Goal: Task Accomplishment & Management: Complete application form

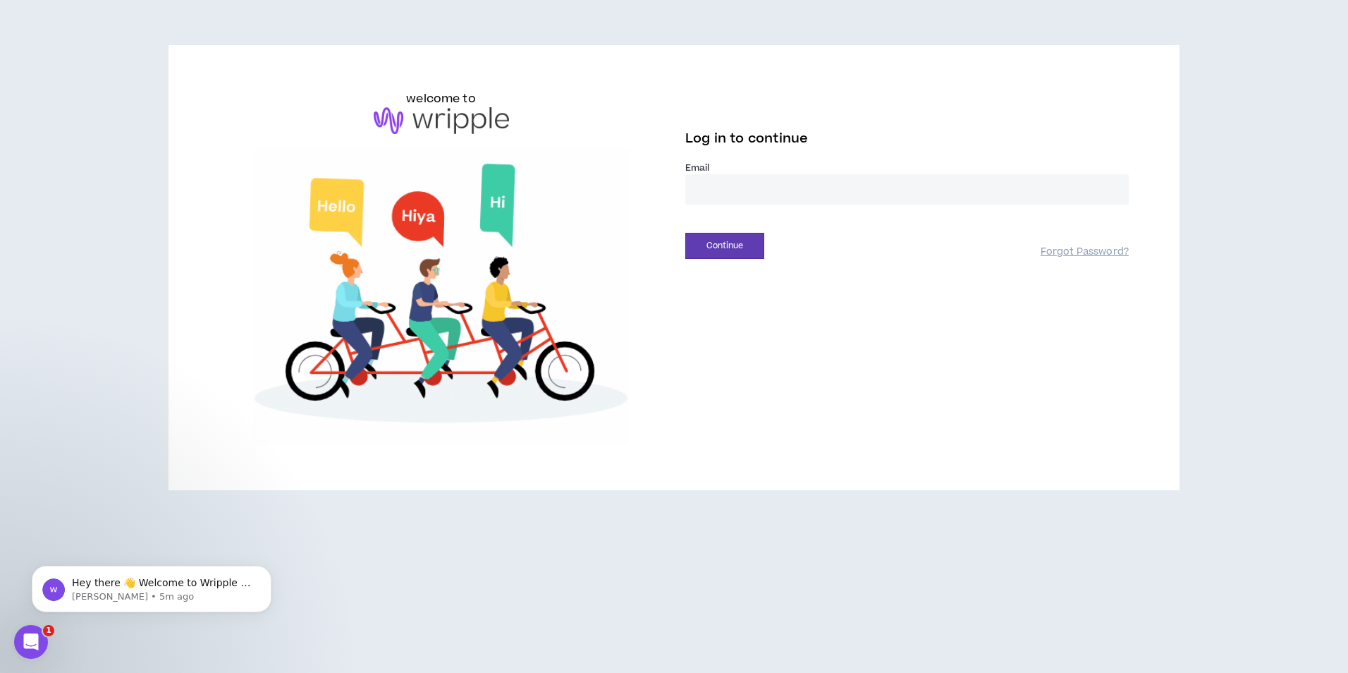
click at [786, 197] on input "email" at bounding box center [906, 189] width 443 height 30
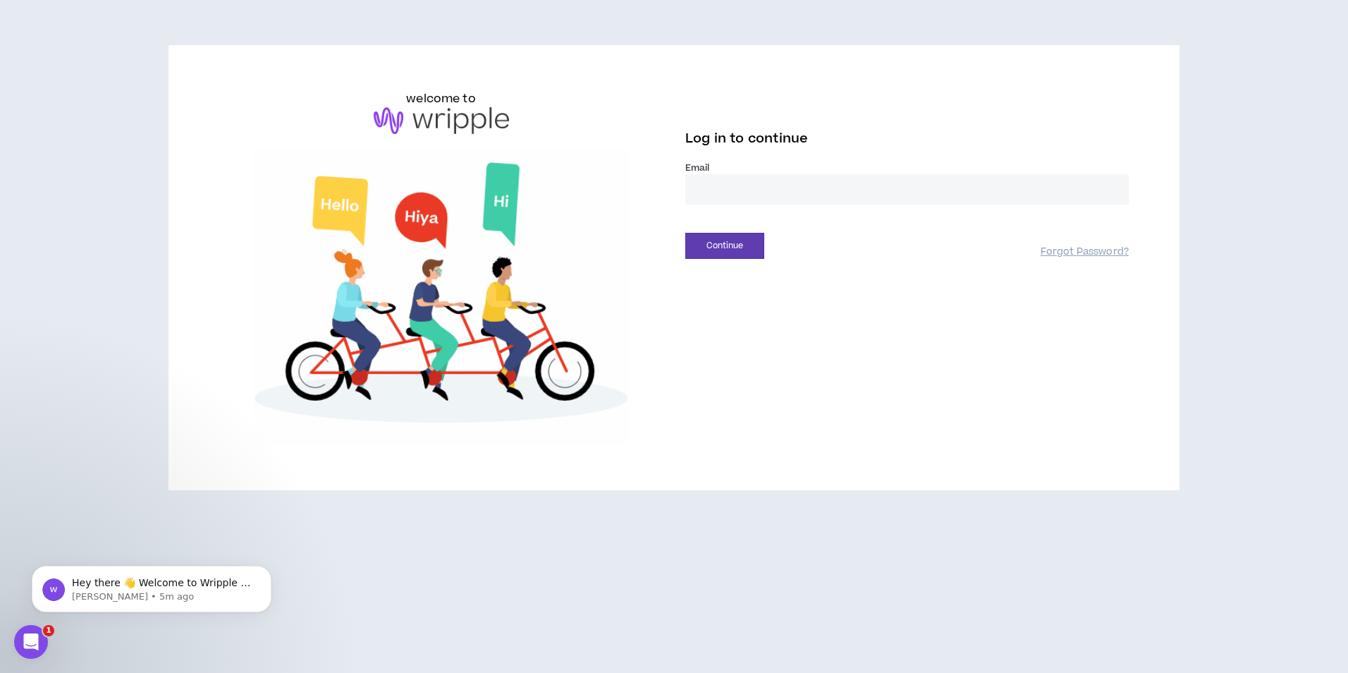
type input "**********"
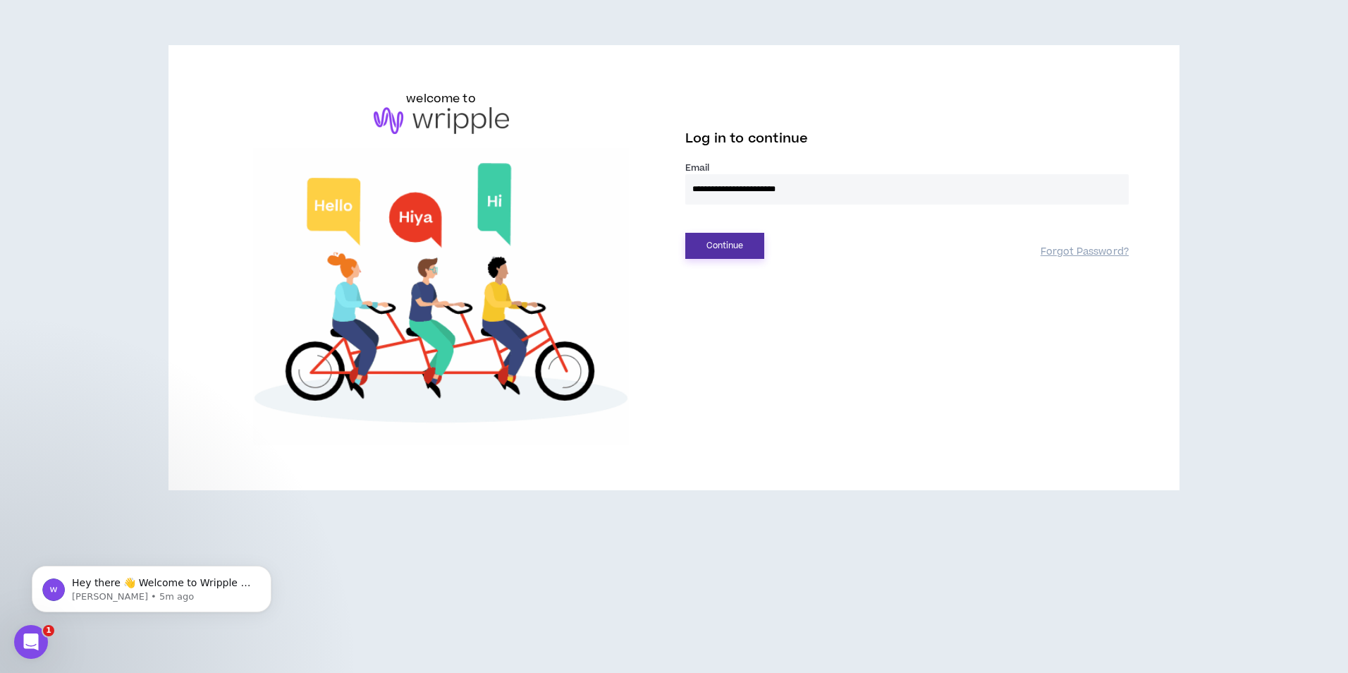
click at [729, 245] on button "Continue" at bounding box center [724, 246] width 79 height 26
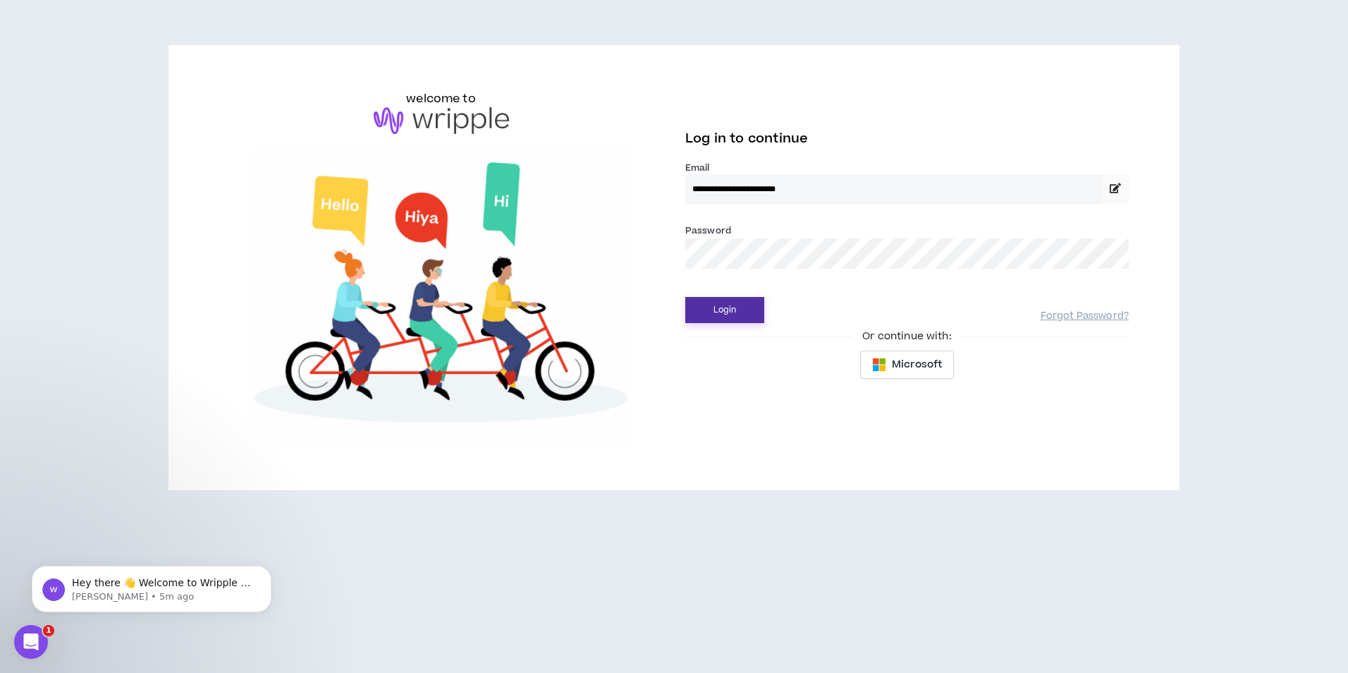
click at [723, 308] on button "Login" at bounding box center [724, 310] width 79 height 26
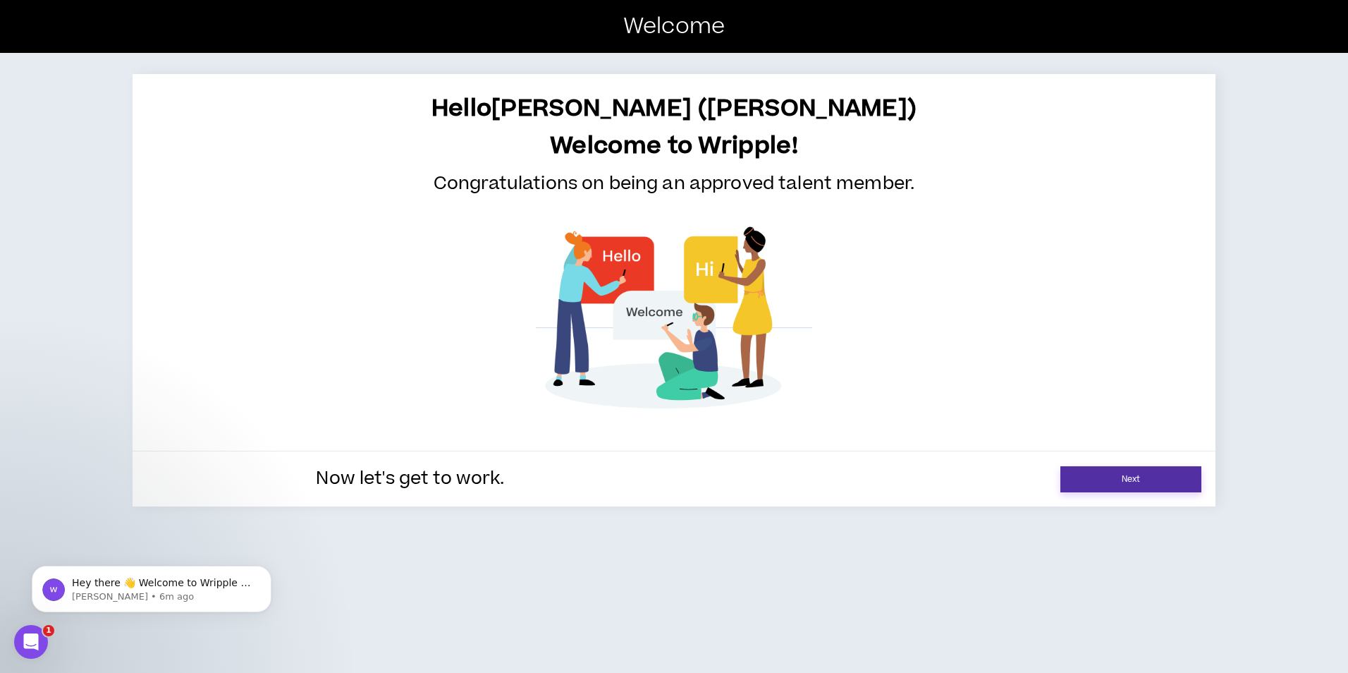
click at [1138, 481] on link "Next" at bounding box center [1130, 479] width 141 height 26
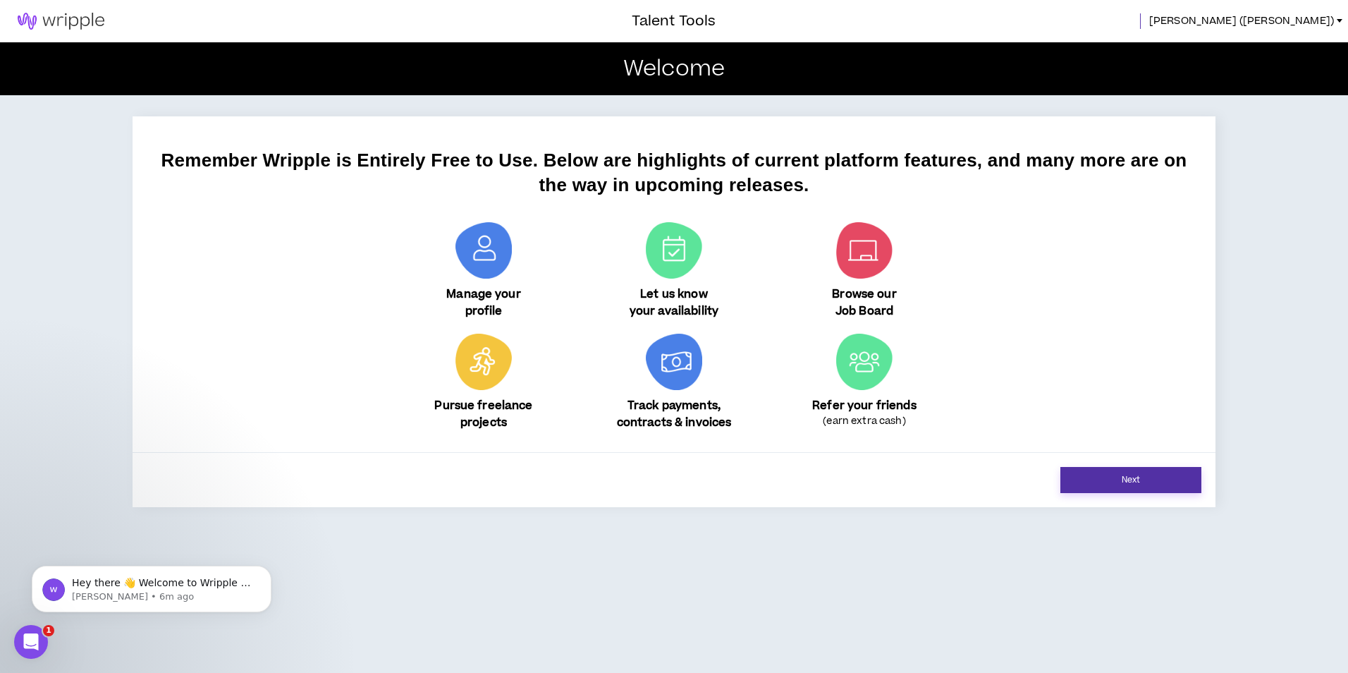
click at [1167, 479] on link "Next" at bounding box center [1130, 480] width 141 height 26
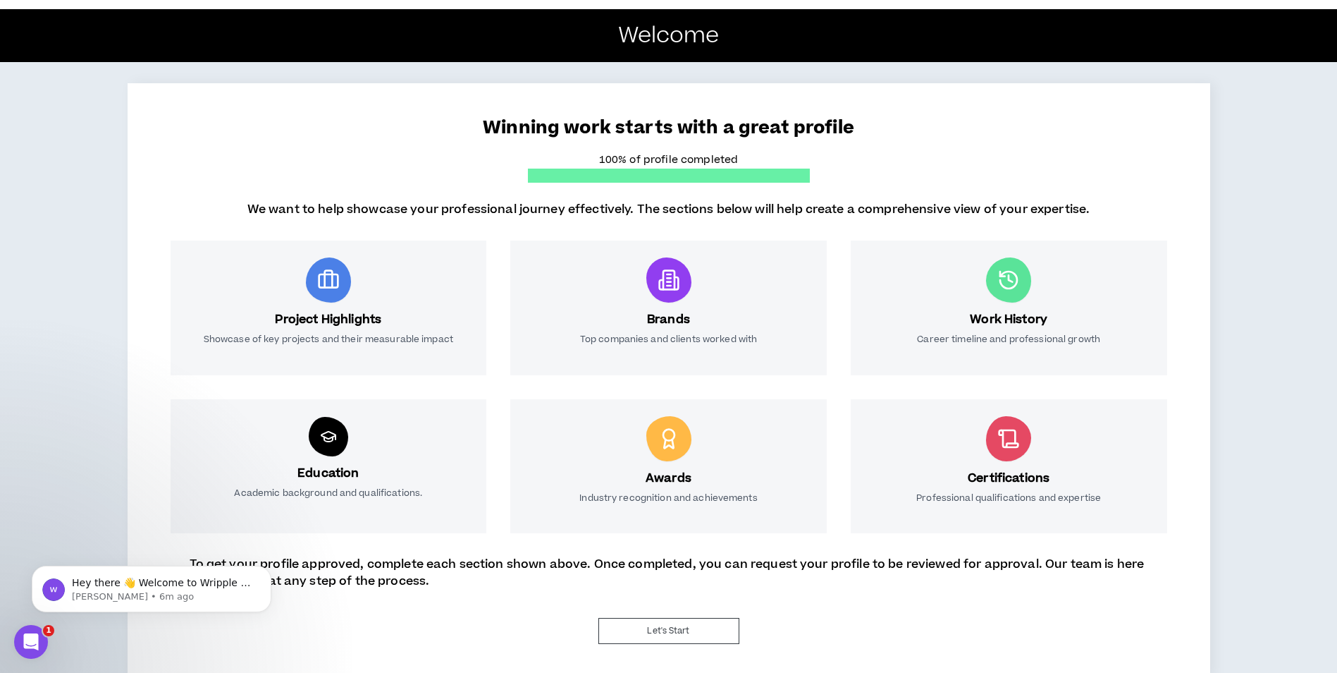
scroll to position [49, 0]
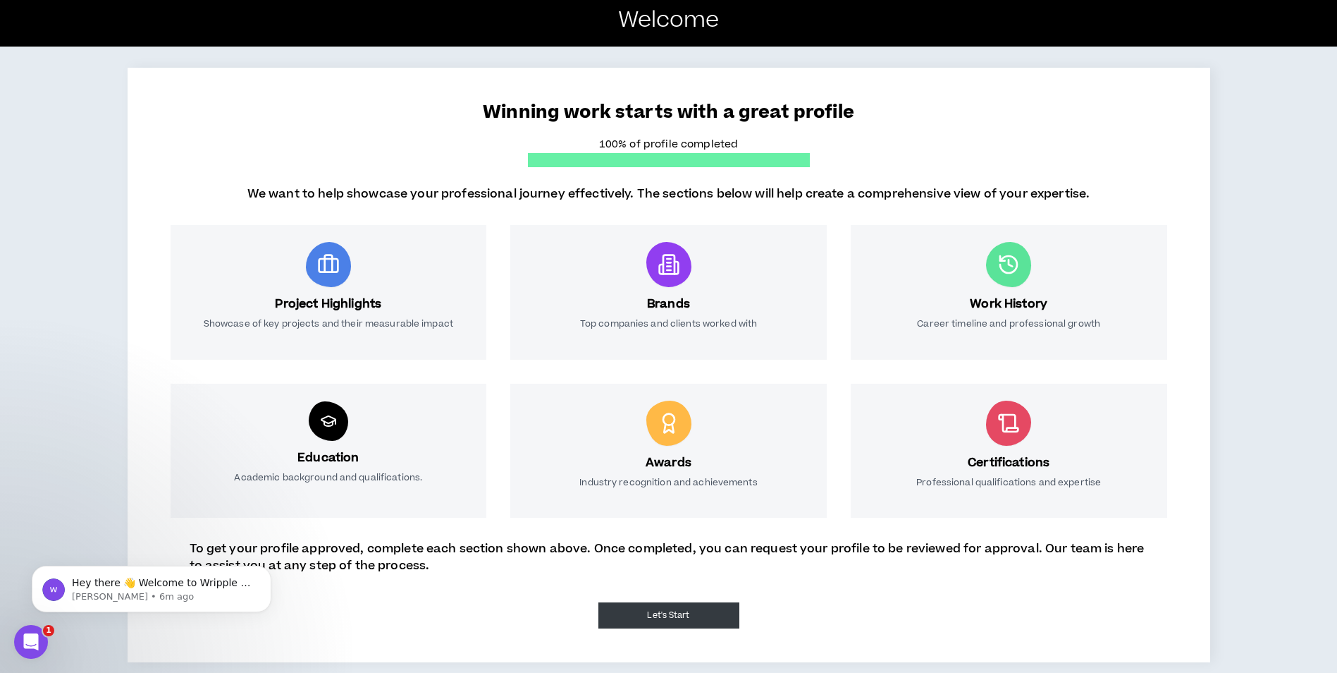
click at [690, 611] on button "Let's Start" at bounding box center [668, 615] width 141 height 26
select select "*"
select select "US"
select select "*******"
select select "*"
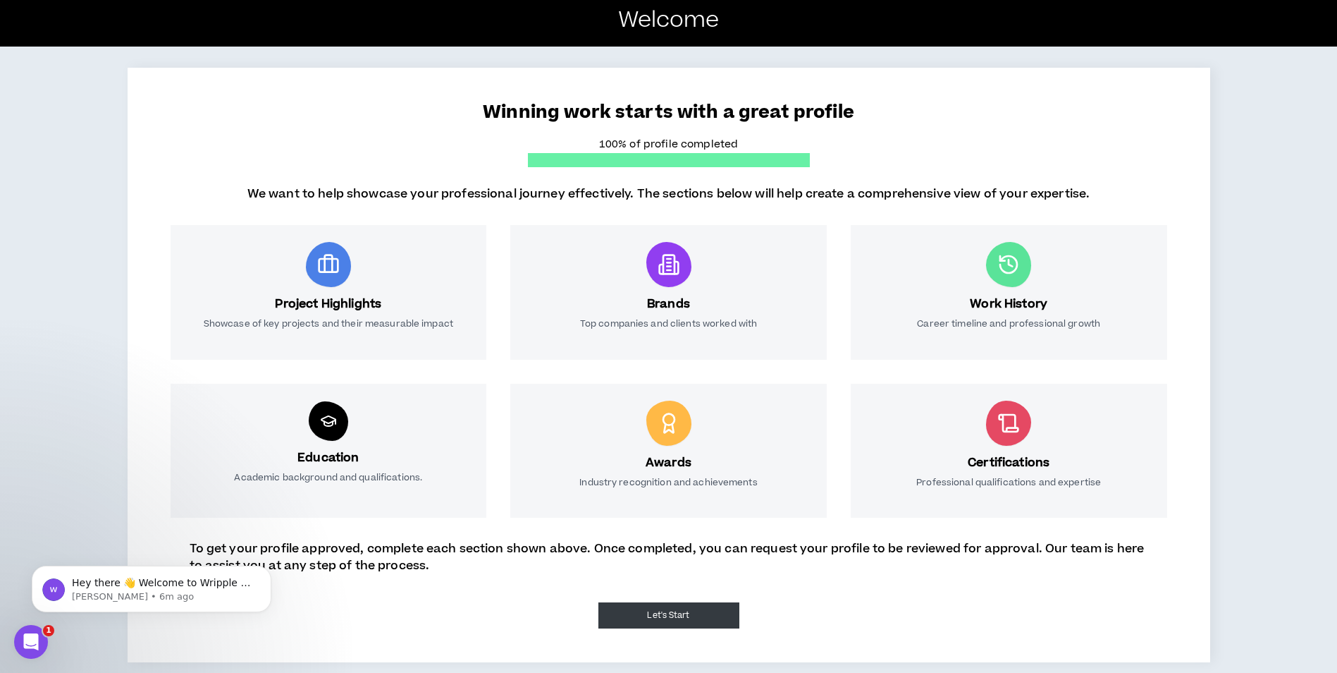
select select "**********"
select select "*****"
select select "**********"
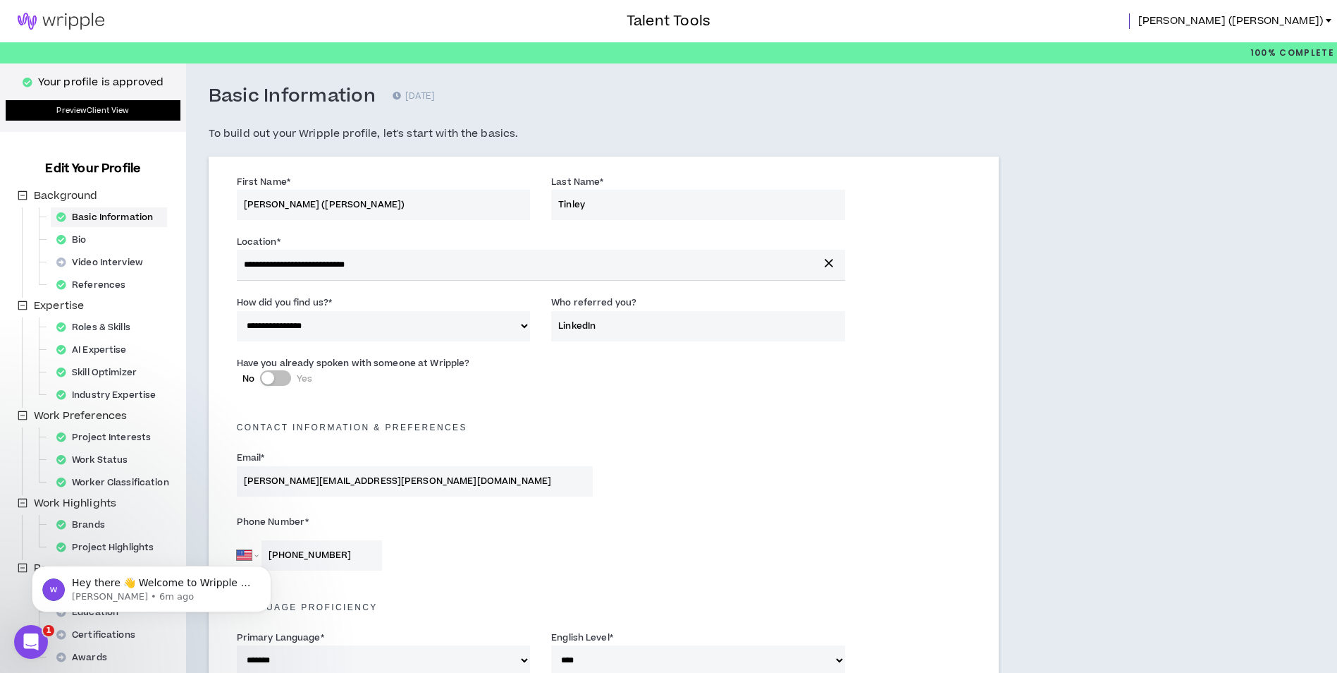
click at [156, 116] on link "Preview Client View" at bounding box center [93, 110] width 175 height 20
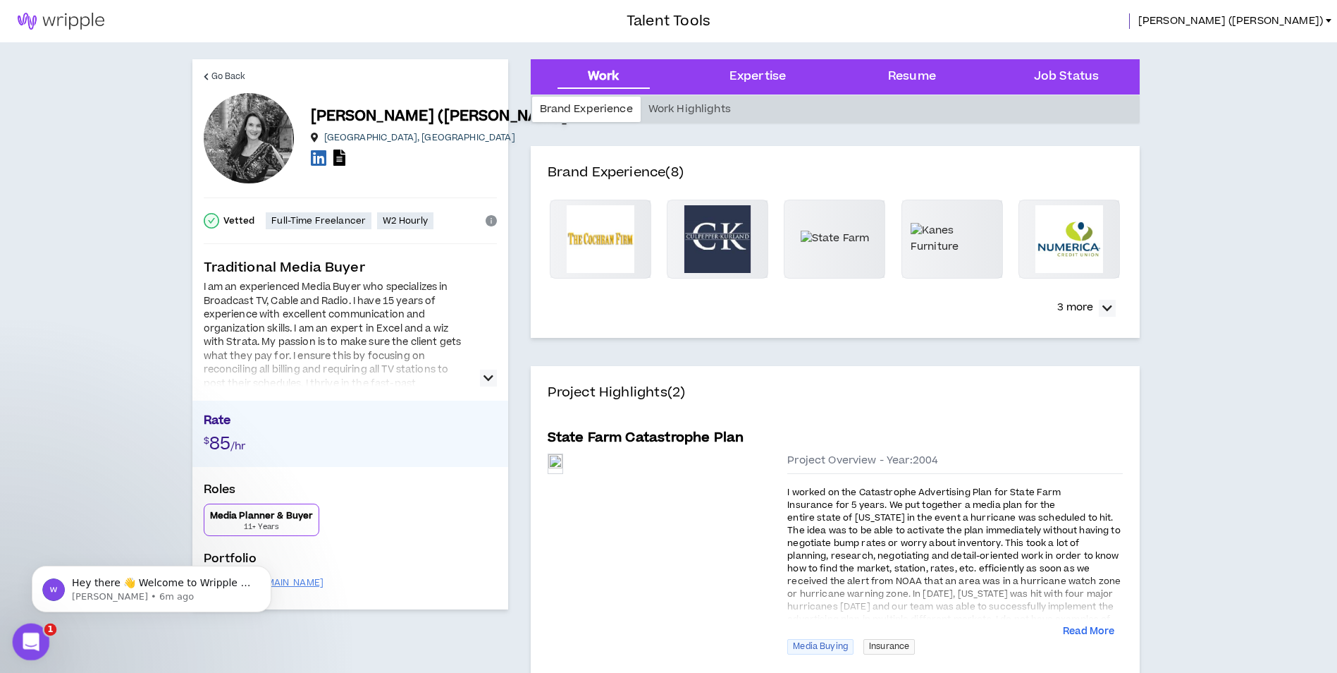
click at [26, 634] on icon "Open Intercom Messenger" at bounding box center [29, 639] width 23 height 23
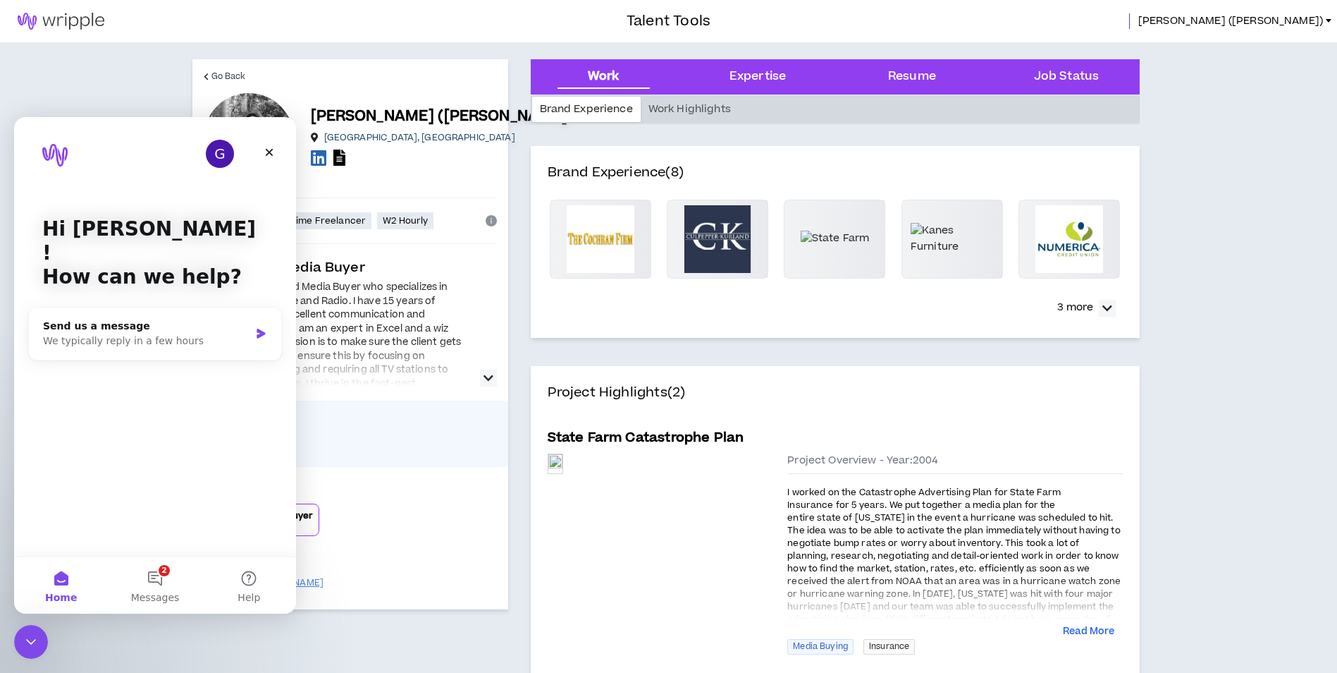
click at [1069, 71] on Status "Job Status" at bounding box center [1066, 77] width 65 height 18
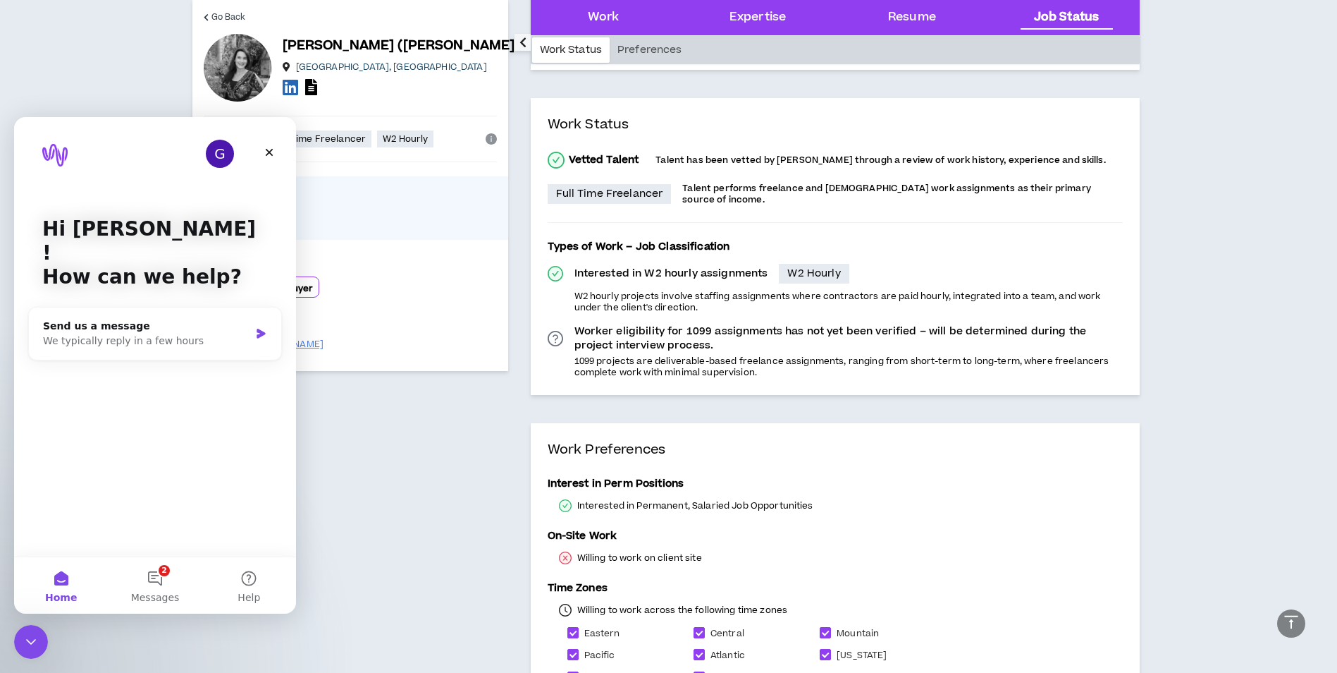
scroll to position [1884, 0]
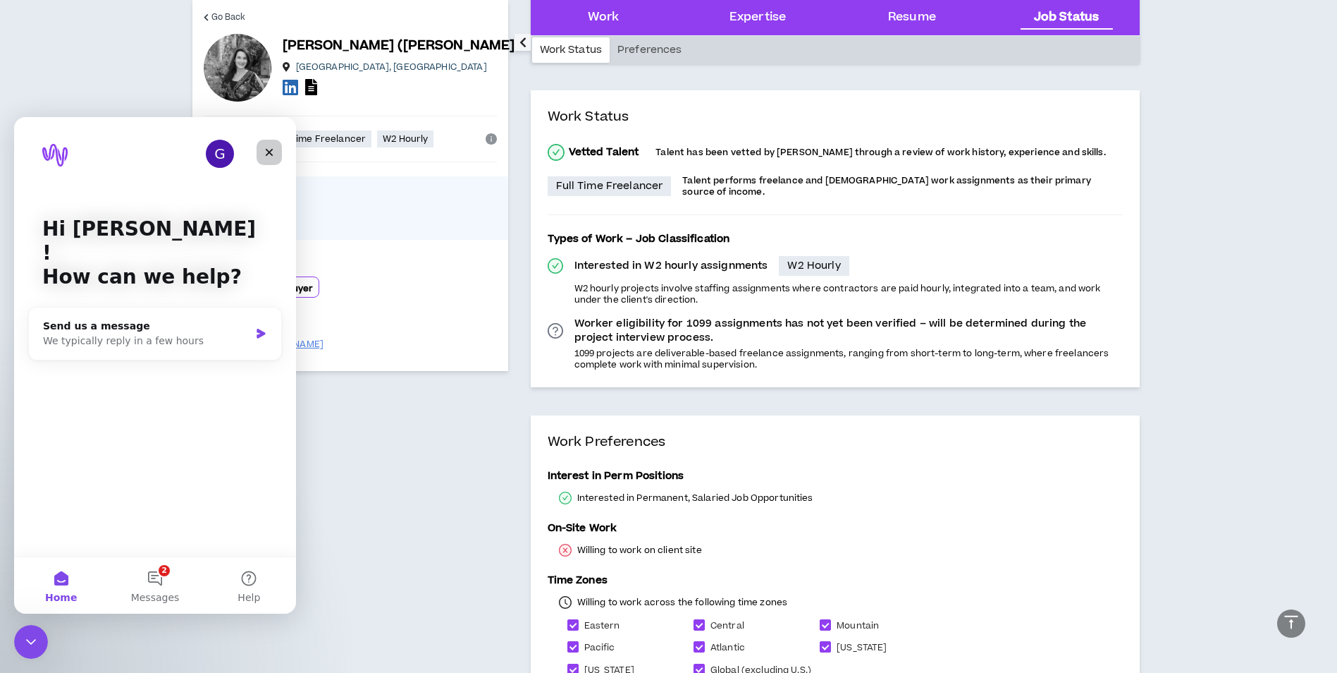
click at [270, 159] on div "Close" at bounding box center [269, 152] width 25 height 25
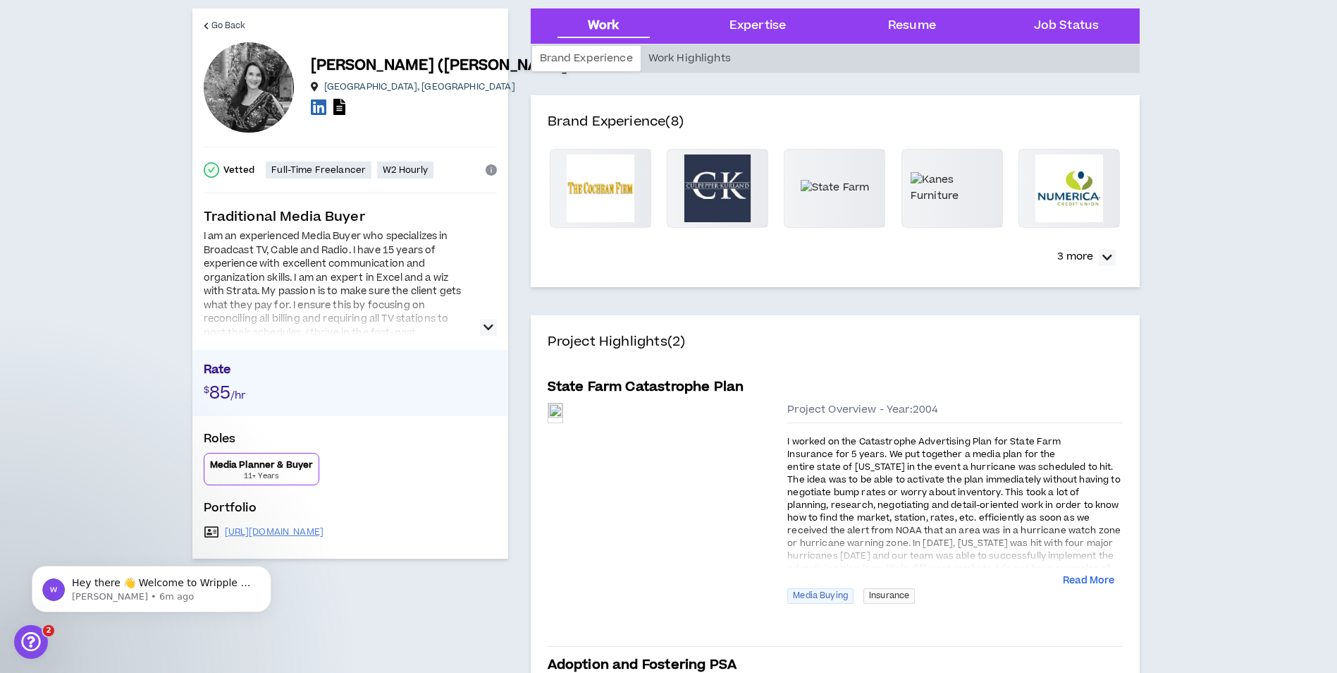
scroll to position [0, 0]
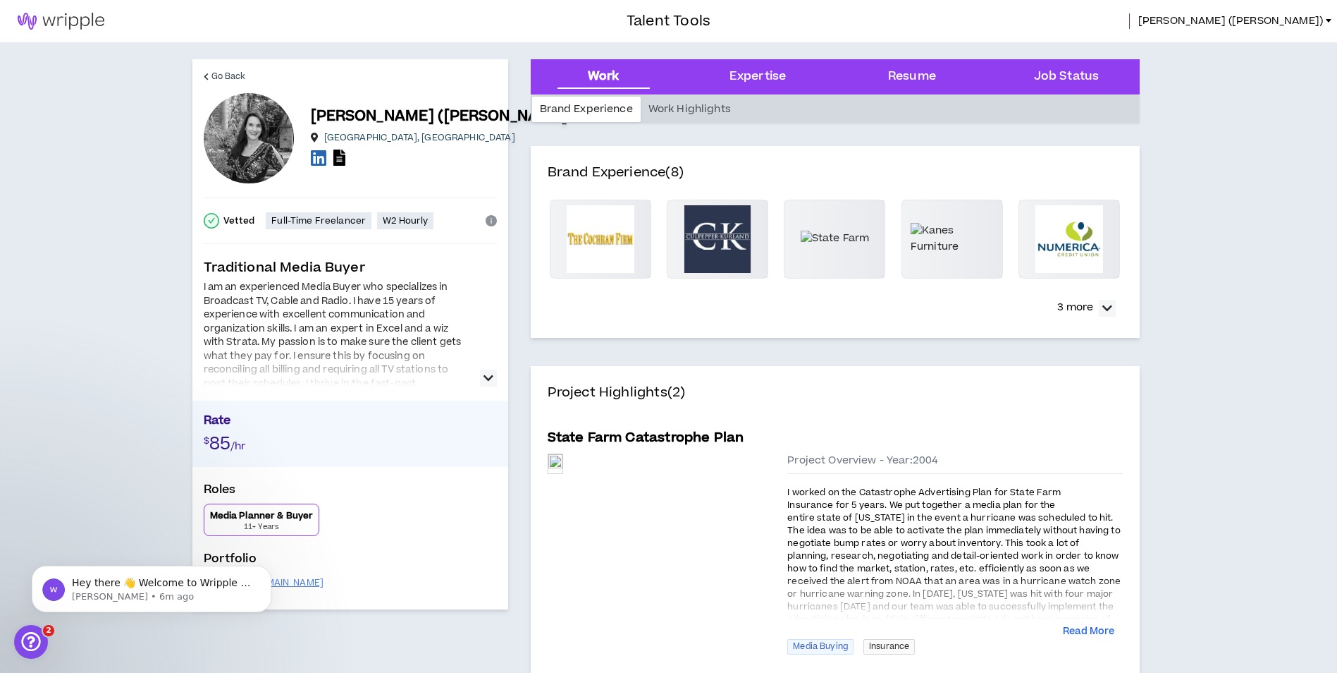
click at [489, 377] on icon "button" at bounding box center [489, 377] width 10 height 17
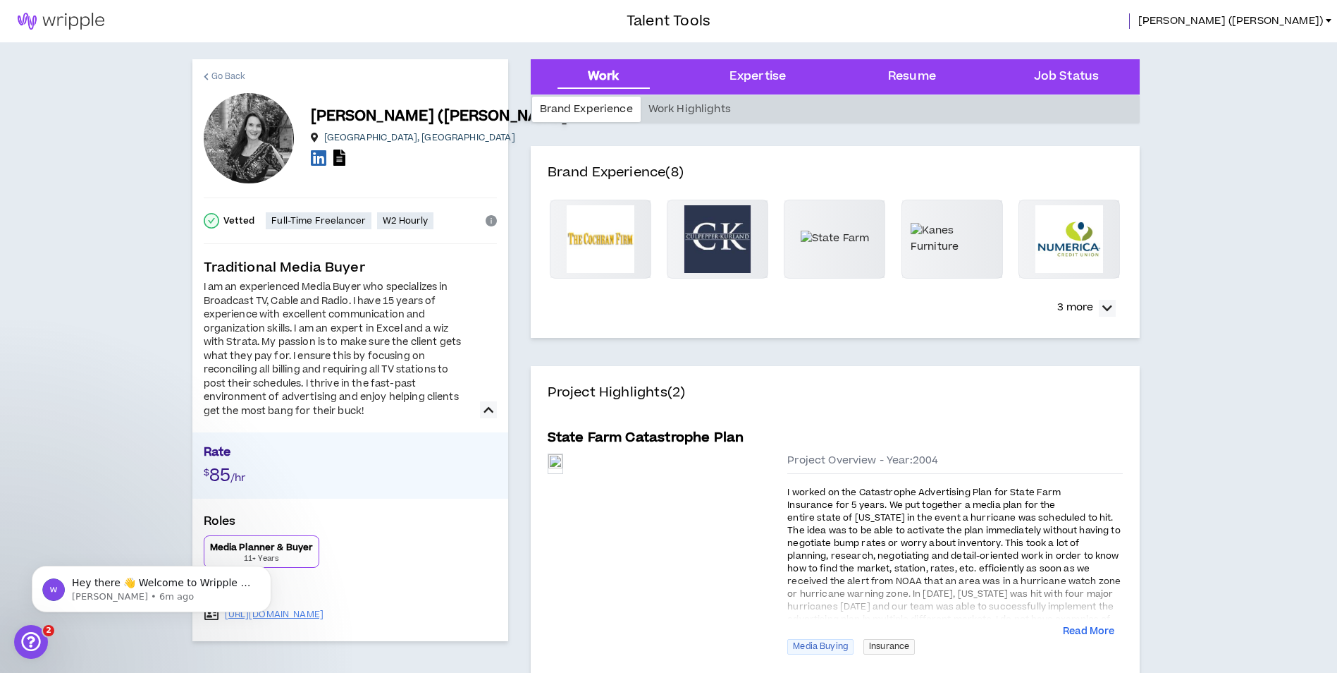
click at [238, 76] on span "Go Back" at bounding box center [228, 76] width 35 height 13
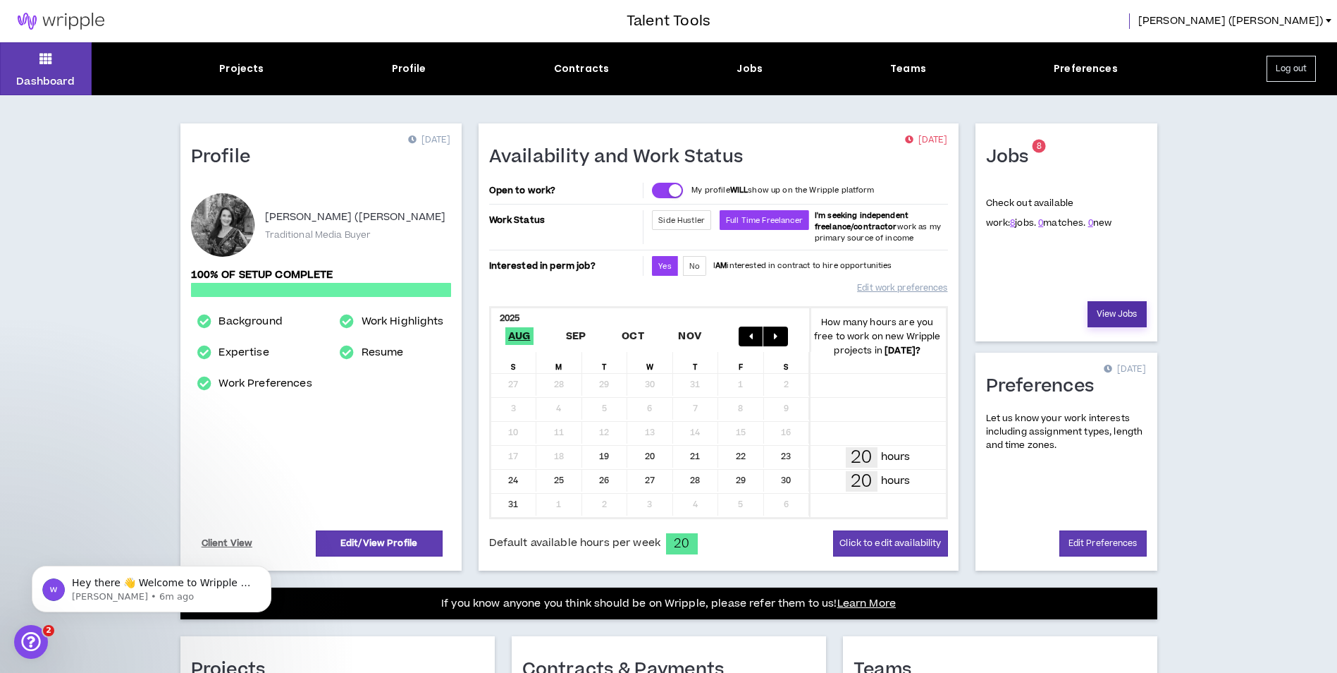
click at [1125, 316] on link "View Jobs" at bounding box center [1117, 314] width 59 height 26
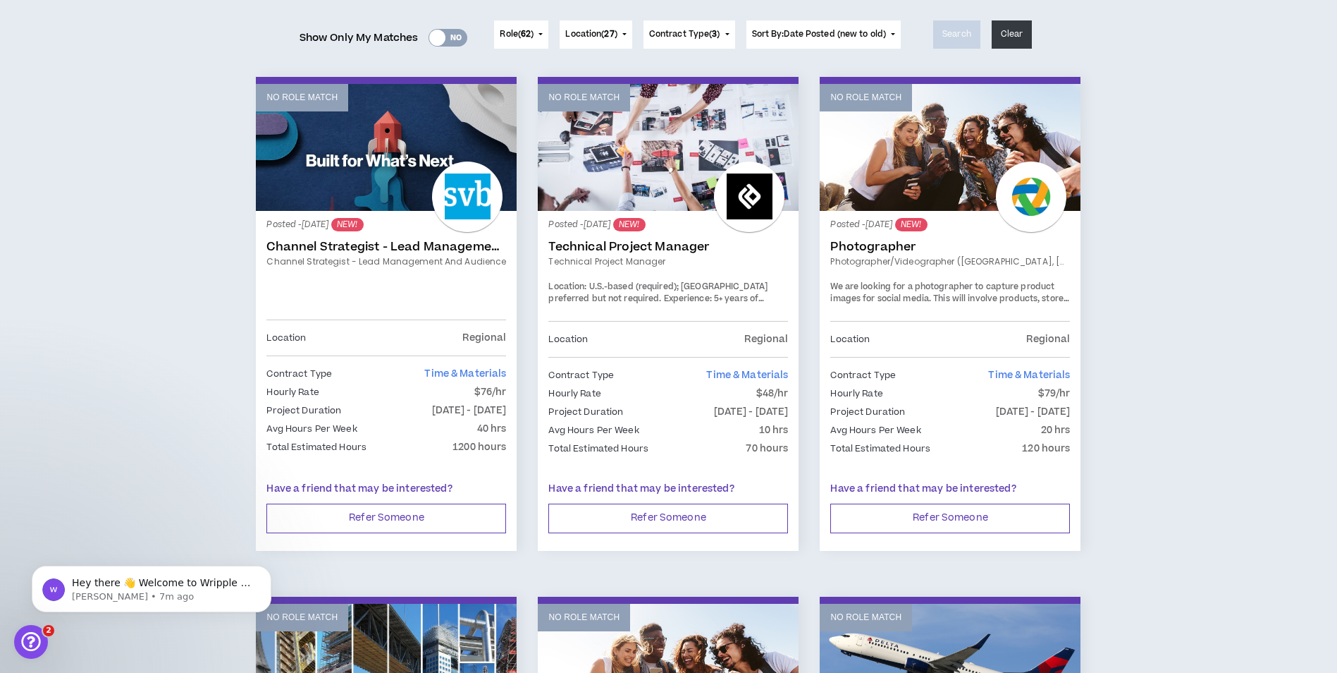
scroll to position [92, 0]
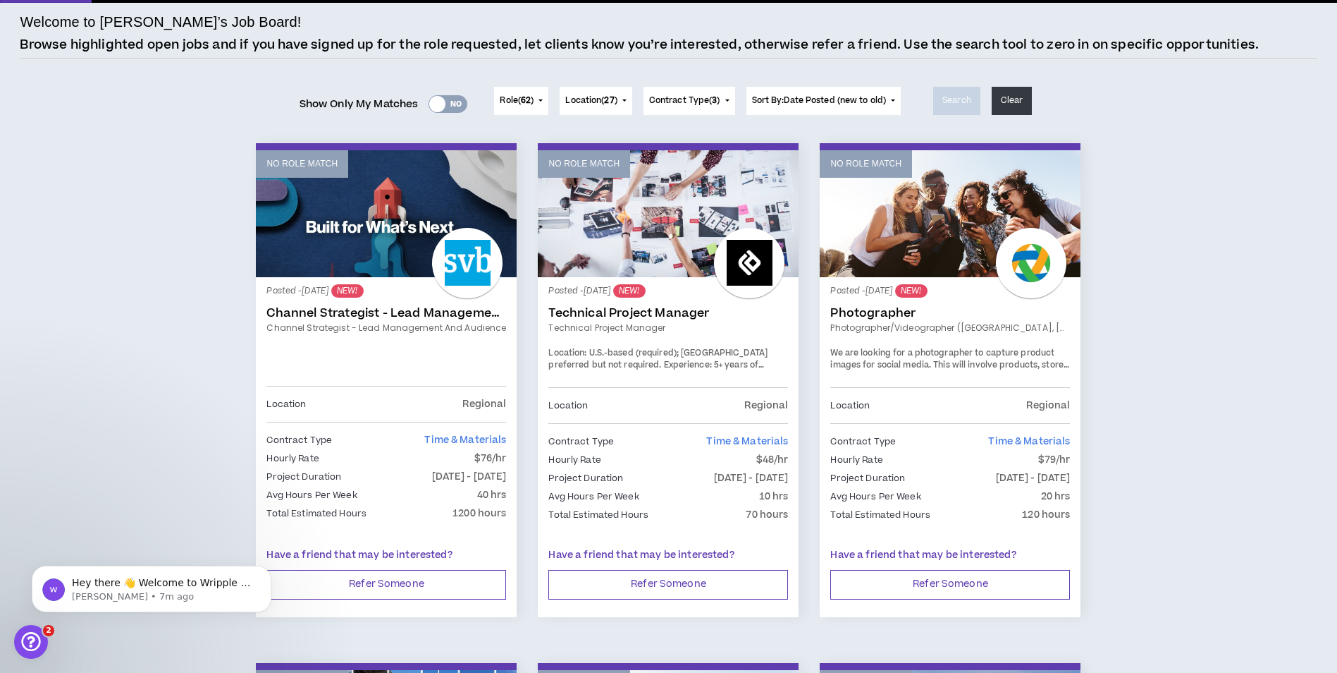
click at [644, 204] on link "No Role Match" at bounding box center [668, 213] width 261 height 127
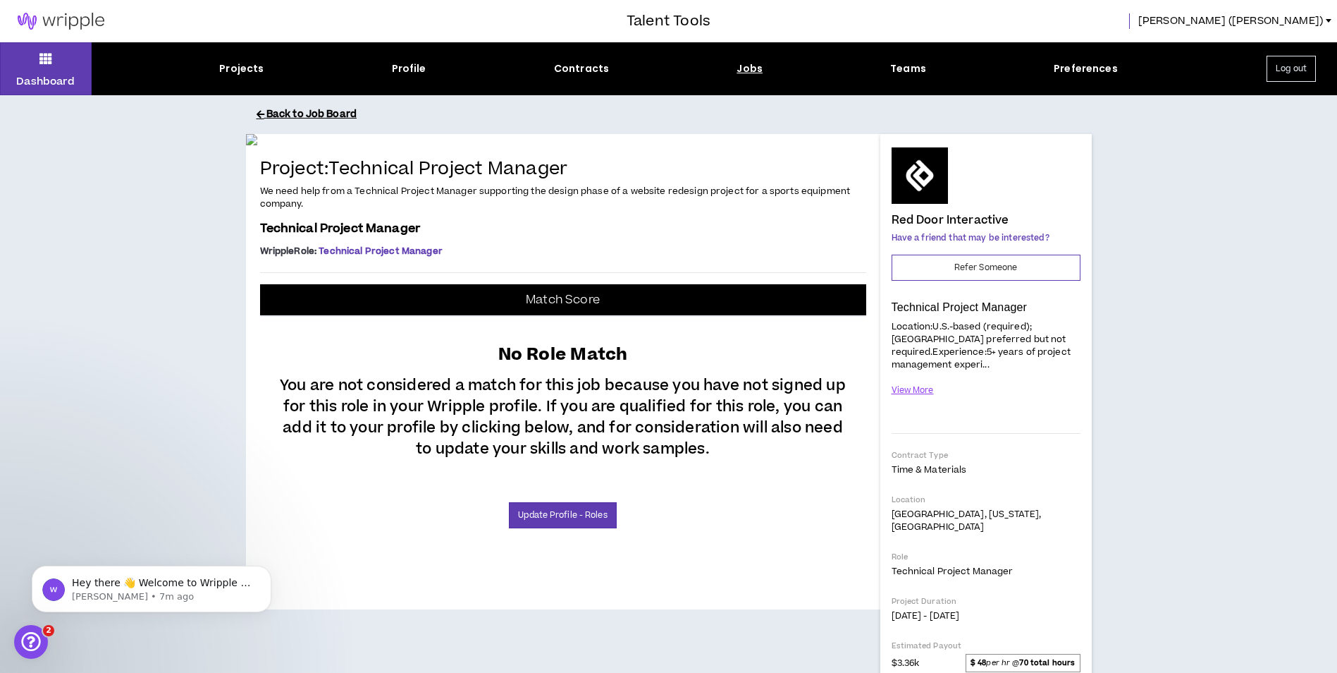
click at [341, 115] on button "Back to Job Board" at bounding box center [680, 114] width 846 height 25
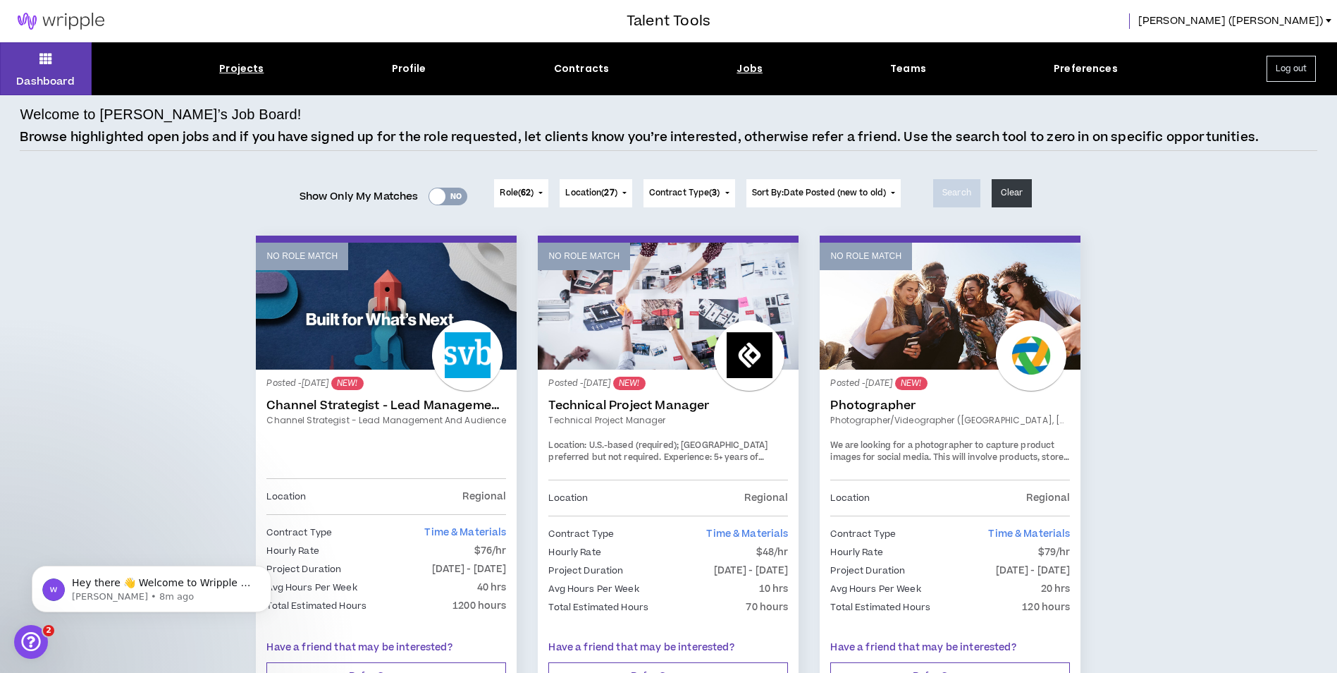
click at [227, 65] on div "Projects" at bounding box center [241, 68] width 44 height 15
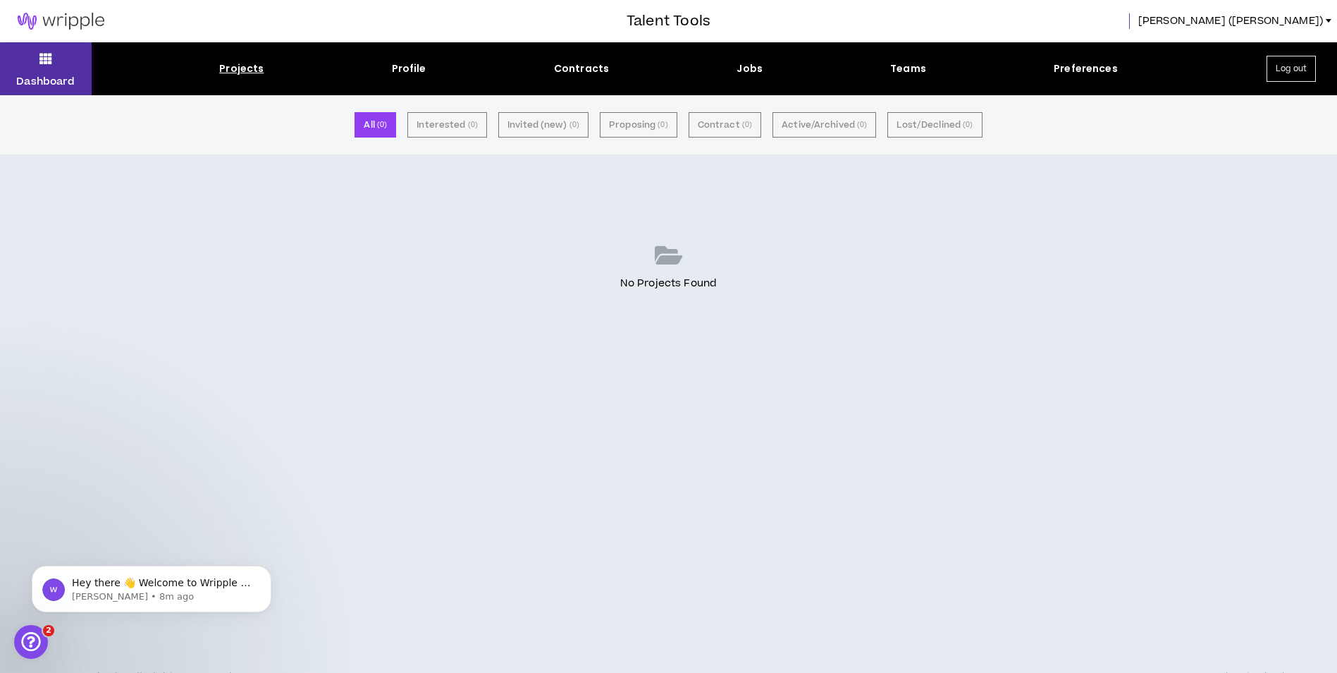
click at [63, 62] on button "Dashboard" at bounding box center [46, 68] width 92 height 53
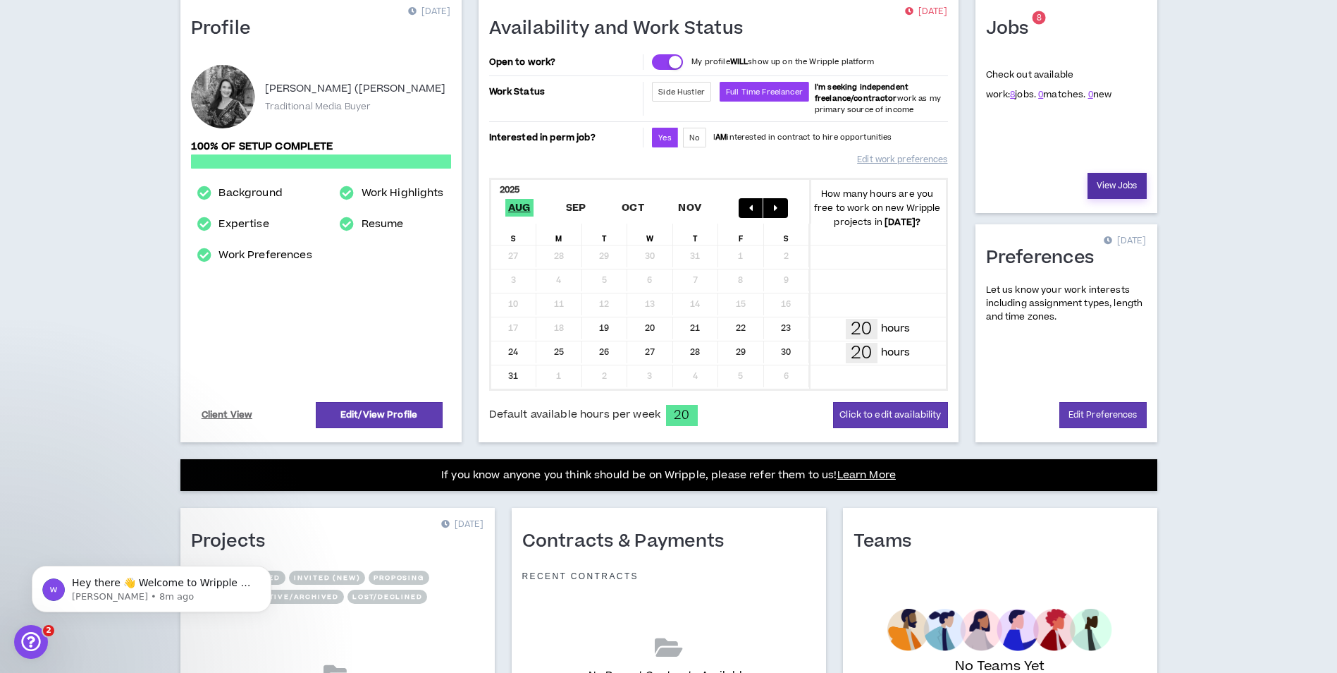
scroll to position [303, 0]
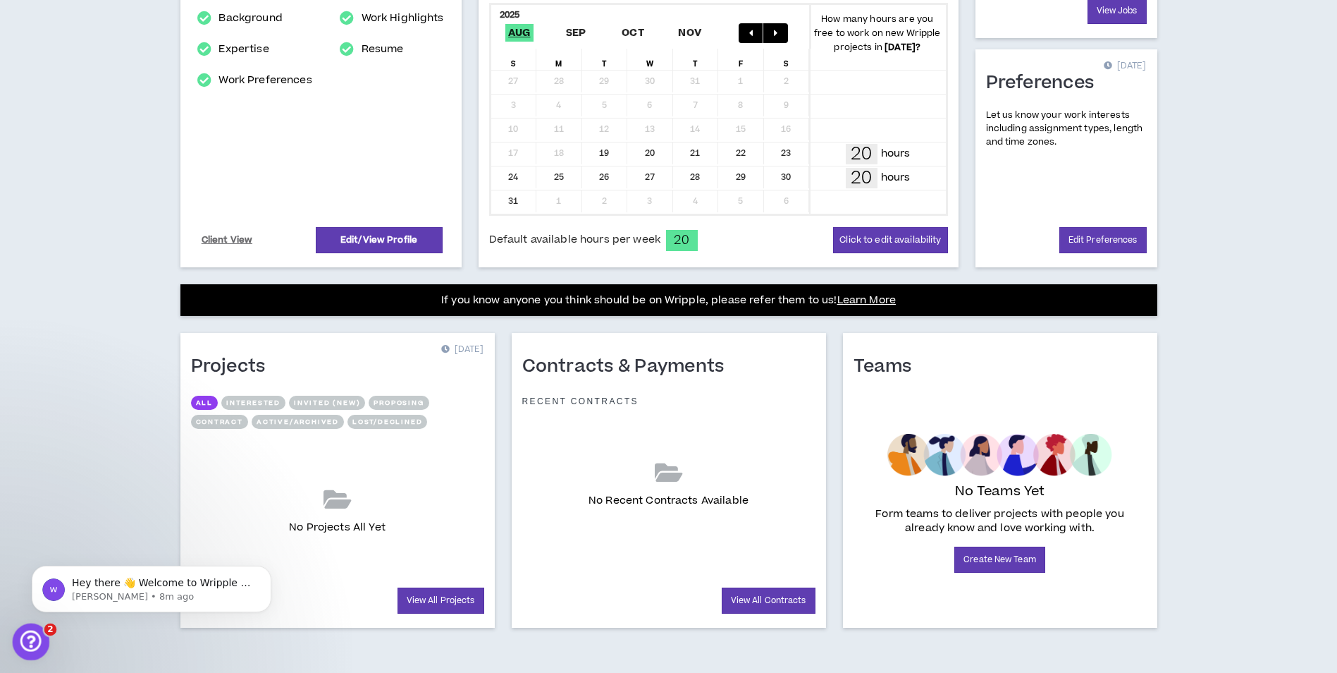
click at [26, 633] on icon "Open Intercom Messenger" at bounding box center [29, 639] width 23 height 23
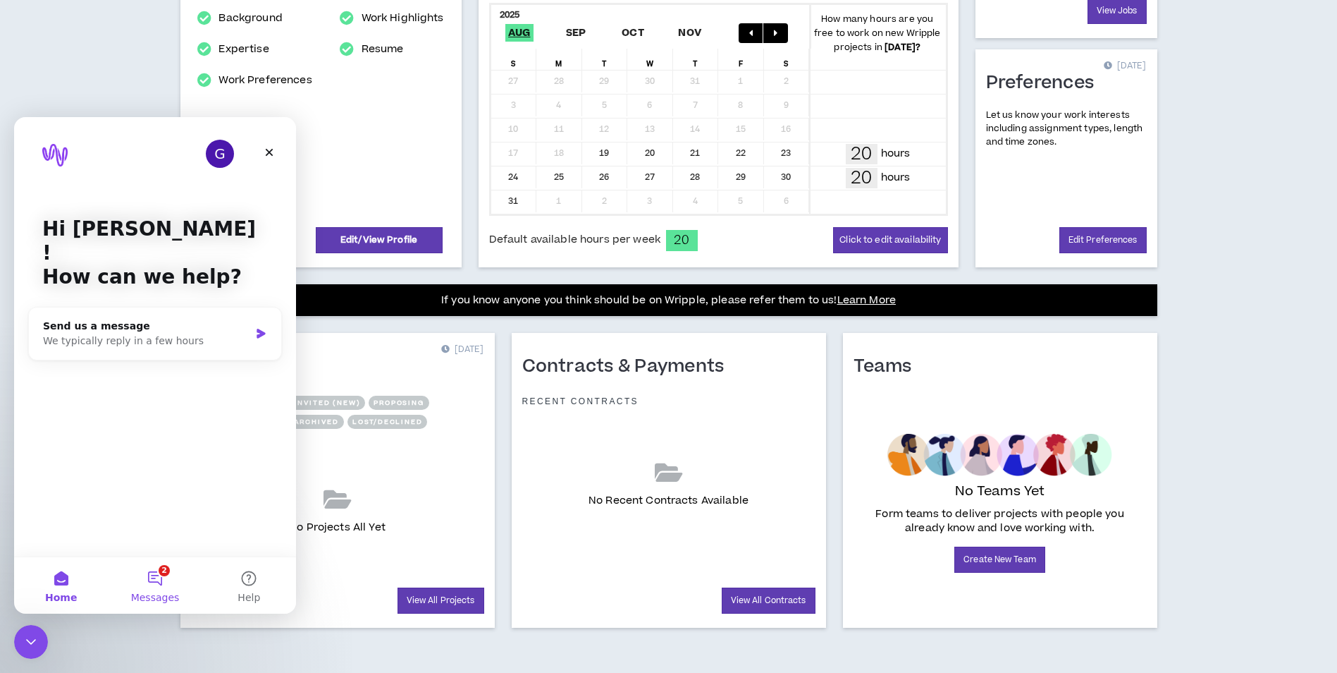
click at [149, 580] on button "2 Messages" at bounding box center [155, 585] width 94 height 56
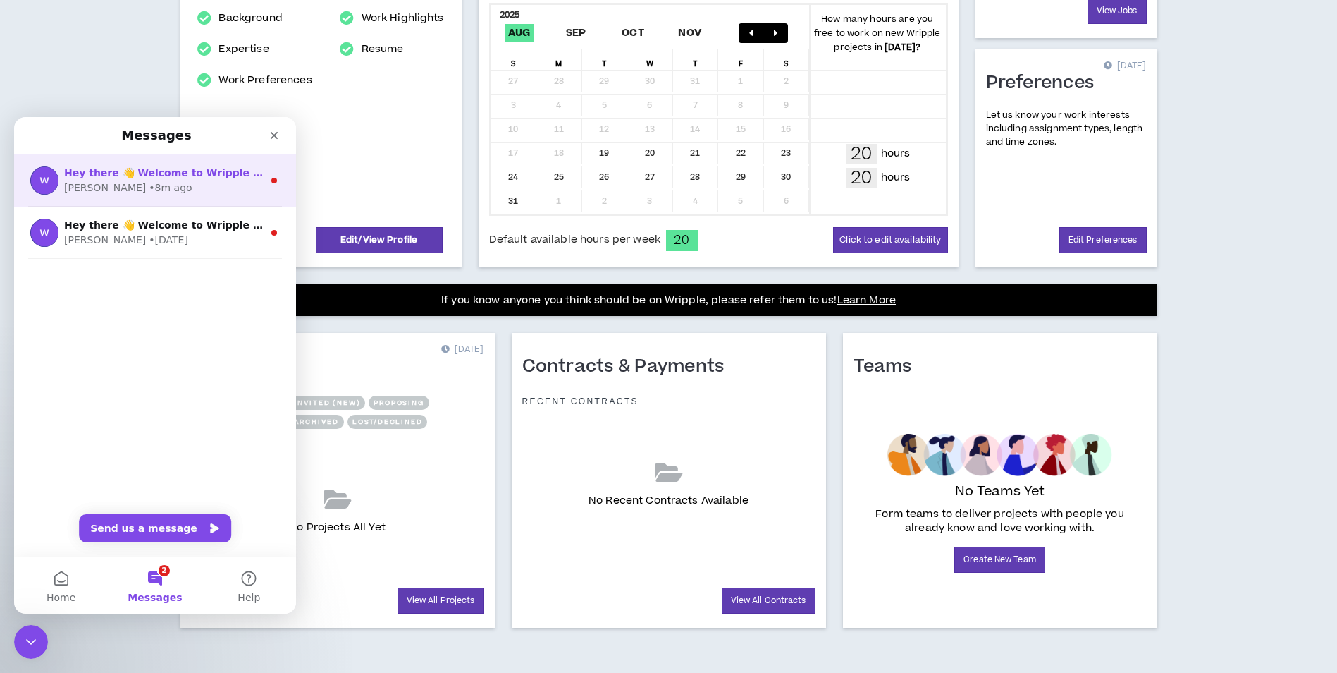
click at [167, 199] on div "Hey there 👋 Welcome to Wripple 🙌 Take a look around! If you have any questions,…" at bounding box center [155, 180] width 282 height 52
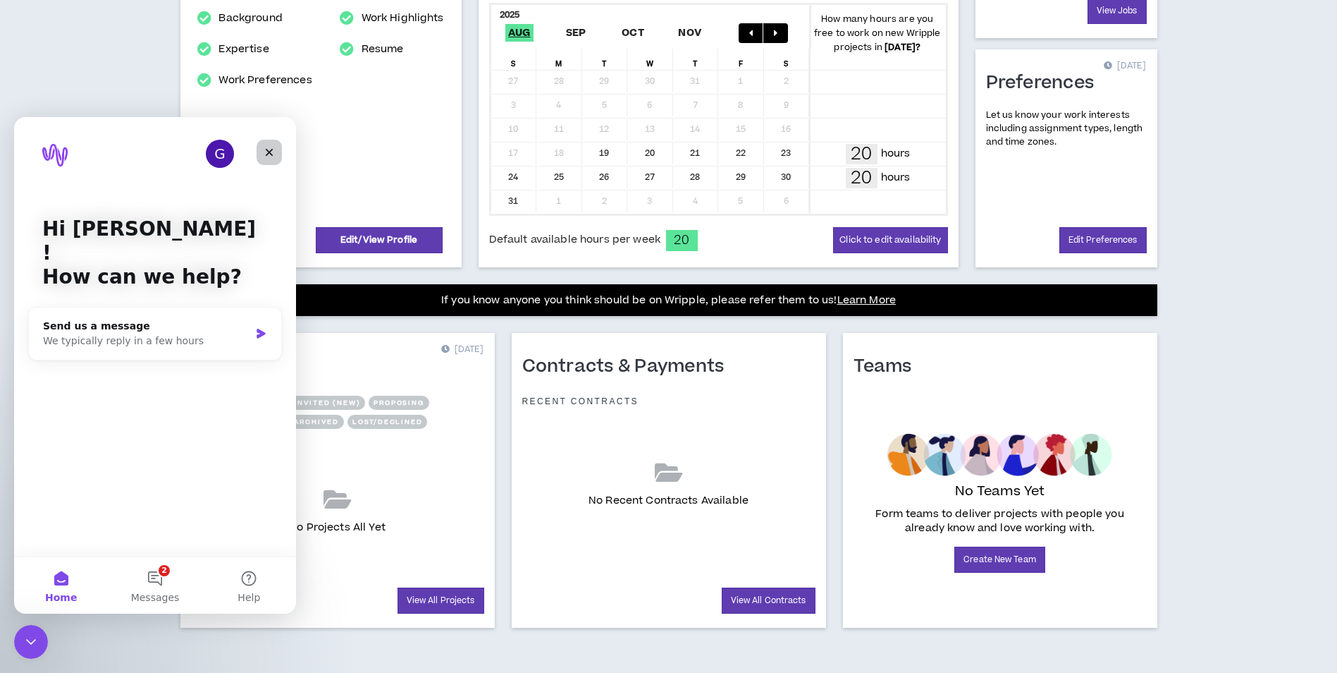
drag, startPoint x: 295, startPoint y: 269, endPoint x: 280, endPoint y: 152, distance: 117.3
click at [280, 152] on div "Close" at bounding box center [269, 152] width 25 height 25
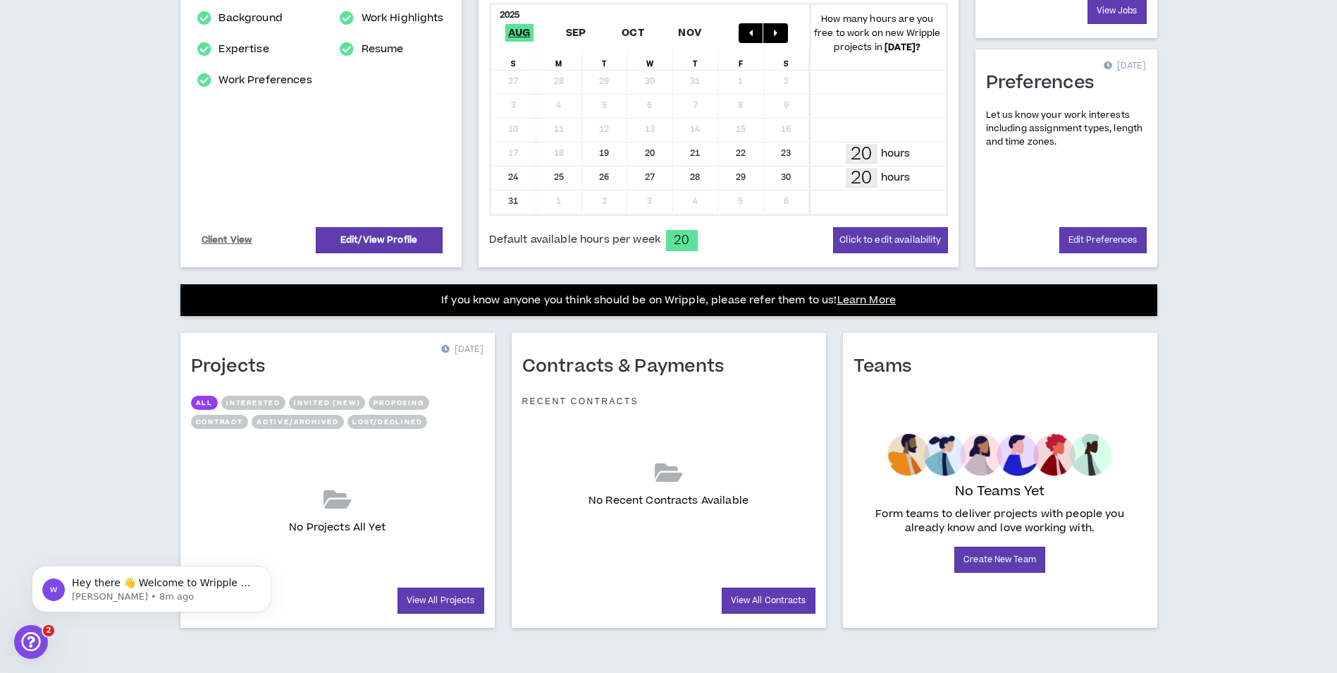
scroll to position [0, 0]
